Goal: Check status

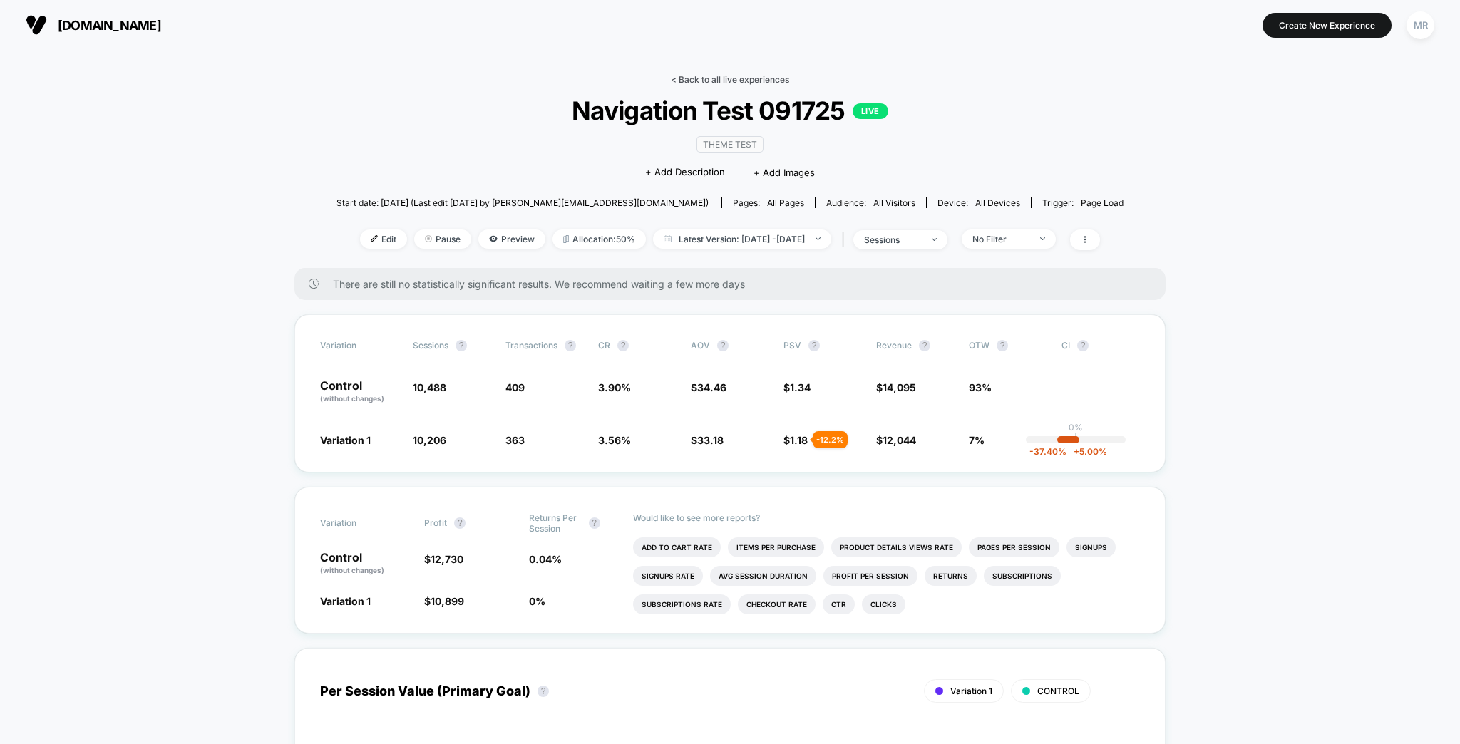
click at [704, 74] on link "< Back to all live experiences" at bounding box center [730, 79] width 118 height 11
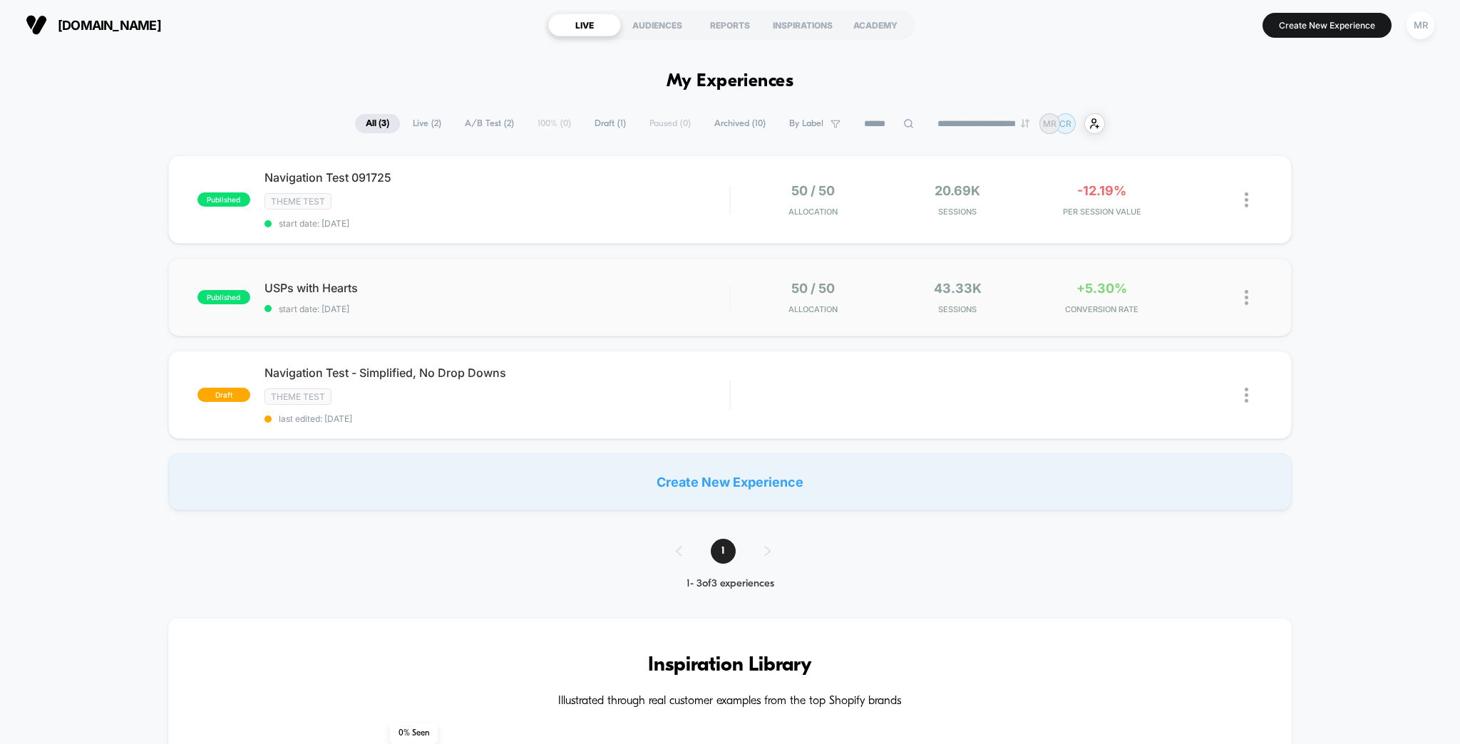
click at [440, 260] on div "published USPs with Hearts start date: [DATE] 50 / 50 Allocation 43.33k Session…" at bounding box center [730, 297] width 1124 height 78
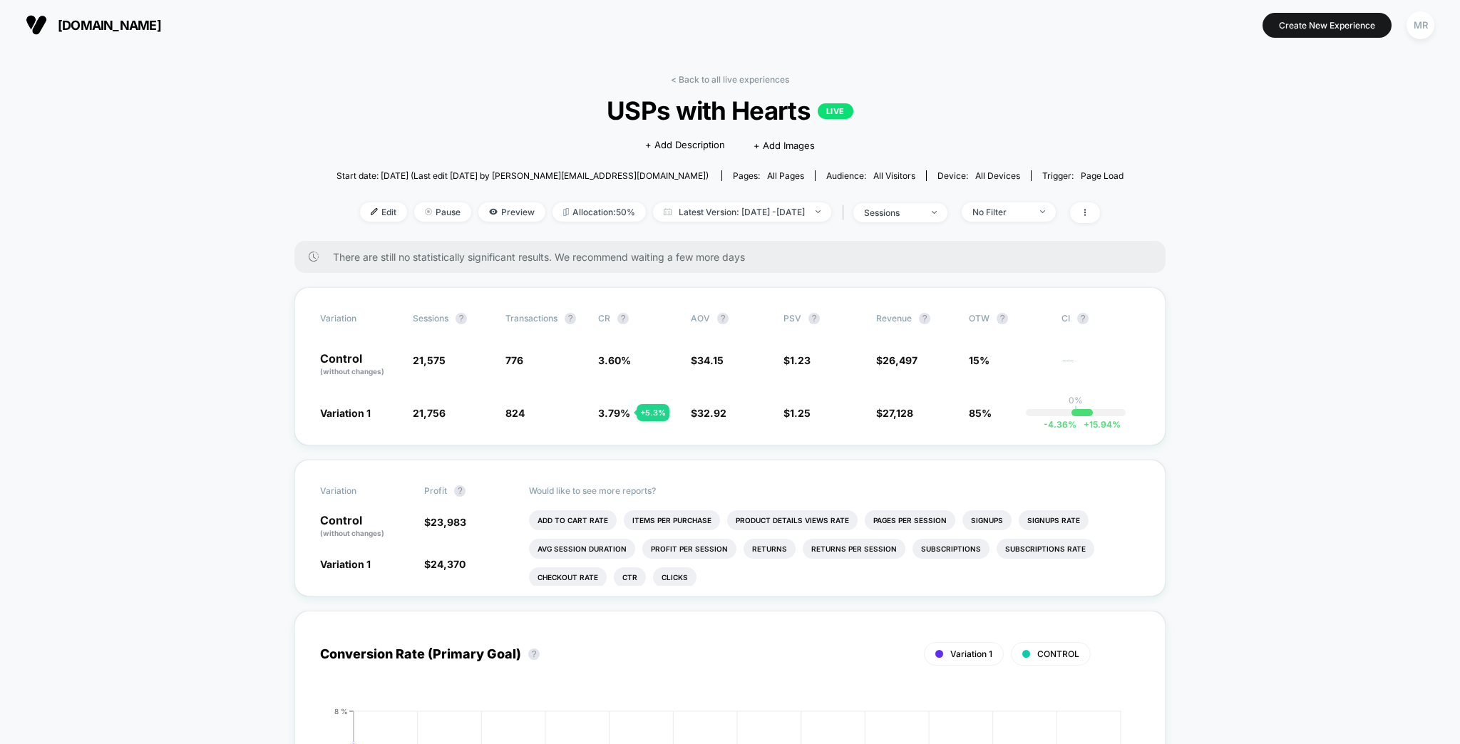
click at [160, 26] on span "[DOMAIN_NAME]" at bounding box center [109, 25] width 103 height 15
